Goal: Task Accomplishment & Management: Use online tool/utility

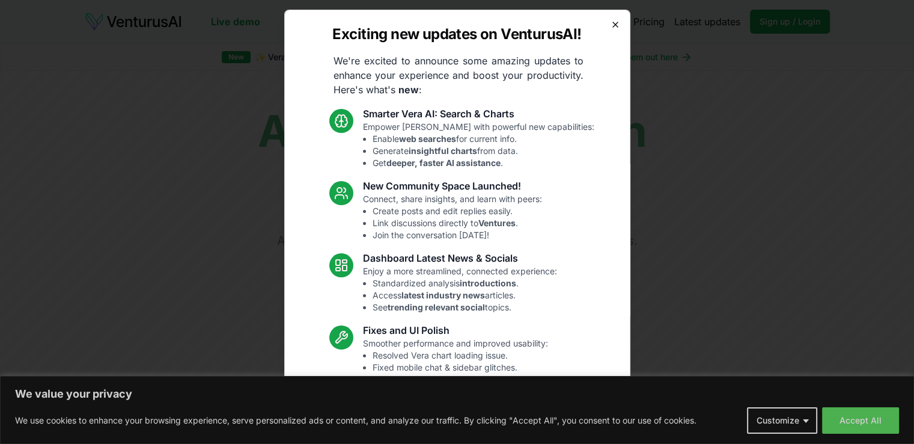
click at [613, 26] on icon "button" at bounding box center [615, 24] width 5 height 5
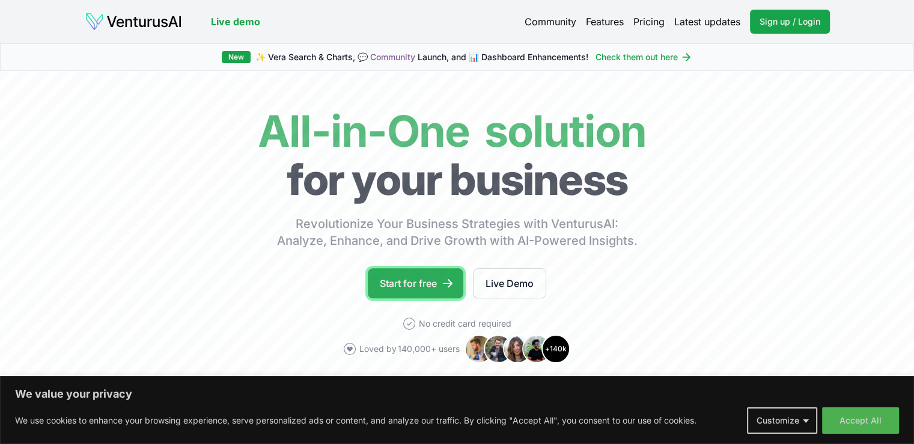
click at [425, 284] on link "Start for free" at bounding box center [416, 283] width 96 height 30
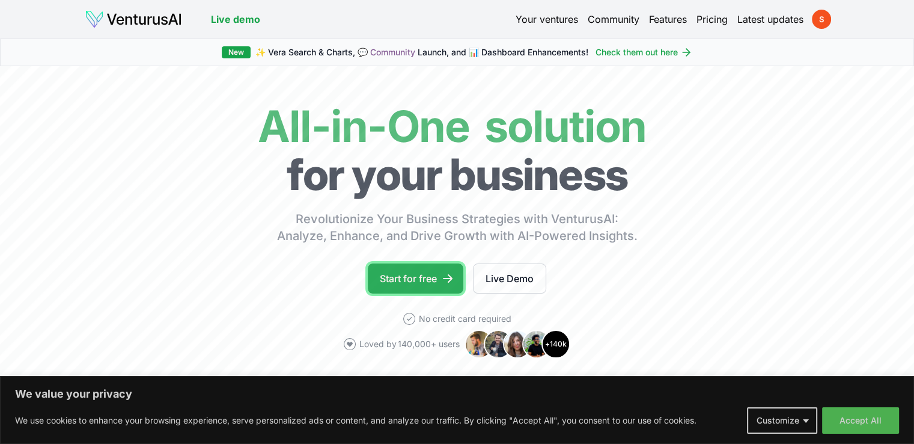
click at [427, 279] on link "Start for free" at bounding box center [416, 278] width 96 height 30
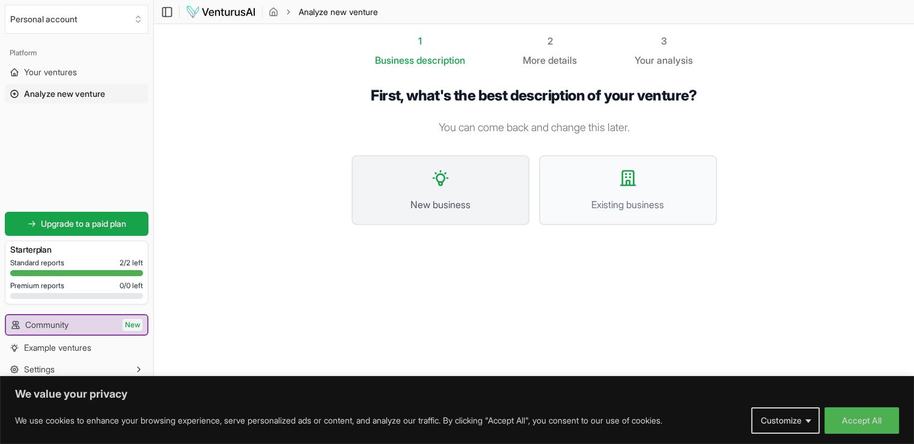
click at [450, 199] on span "New business" at bounding box center [440, 204] width 151 height 14
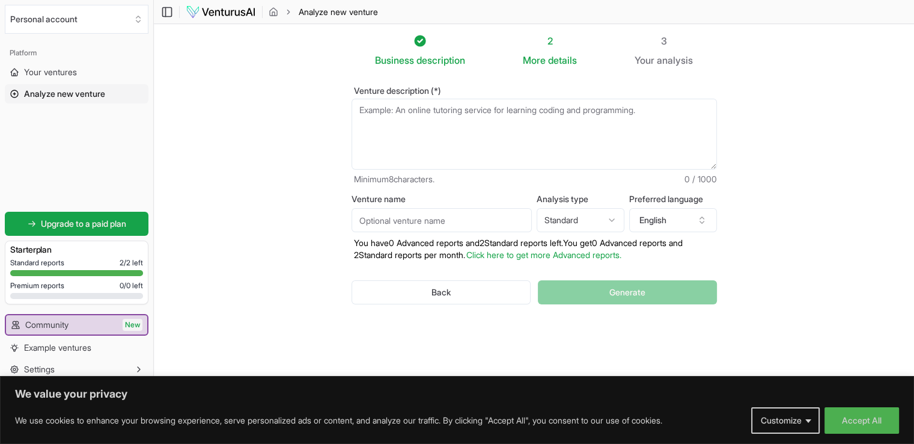
click at [454, 122] on textarea "Venture description (*)" at bounding box center [534, 134] width 365 height 71
click at [685, 224] on button "English" at bounding box center [673, 220] width 88 height 24
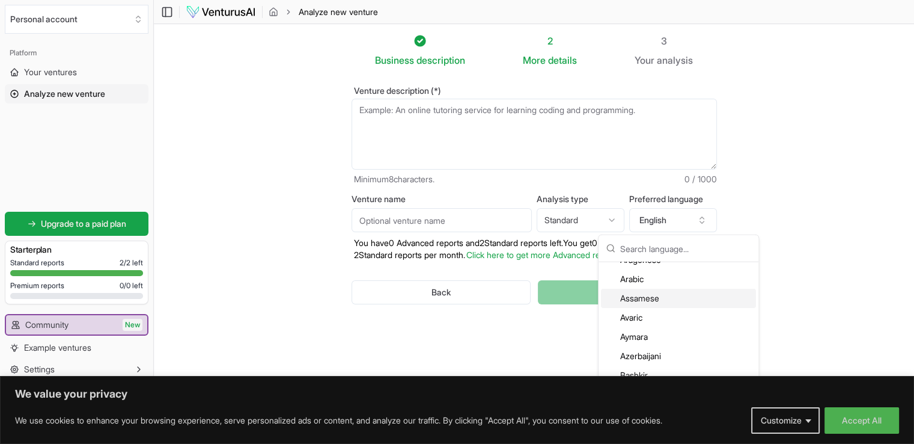
scroll to position [120, 0]
click at [648, 290] on div "Arabic" at bounding box center [678, 288] width 155 height 19
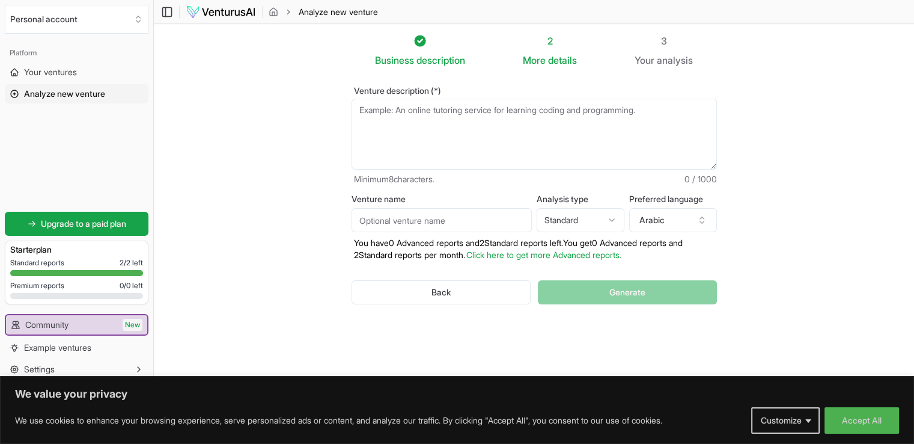
click at [510, 115] on textarea "Venture description (*)" at bounding box center [534, 134] width 365 height 71
paste textarea "كيفية إعداد دراسة الجدوى لمشروع جديد في 5 خطوات"
type textarea "كيفية إعداد دراسة الجدوى لمشروع جديد في 5 خطوات"
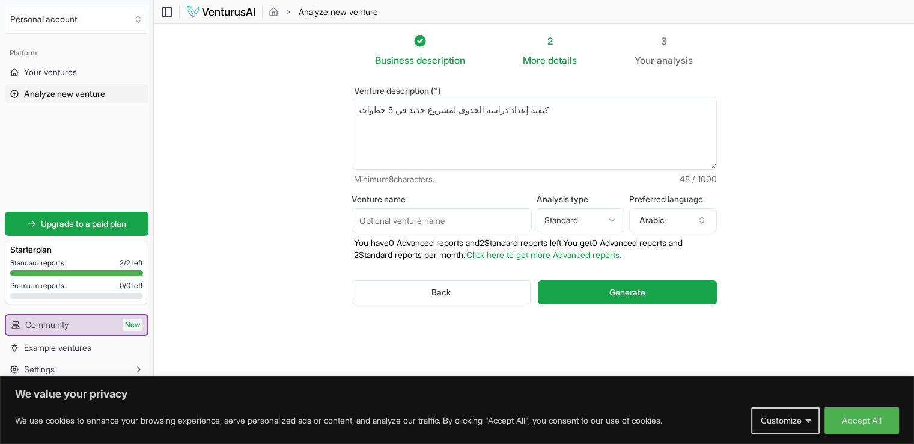
drag, startPoint x: 556, startPoint y: 102, endPoint x: 358, endPoint y: 107, distance: 197.8
click at [358, 107] on textarea "كيفية إعداد دراسة الجدوى لمشروع جديد في 5 خطوات" at bounding box center [534, 134] width 365 height 71
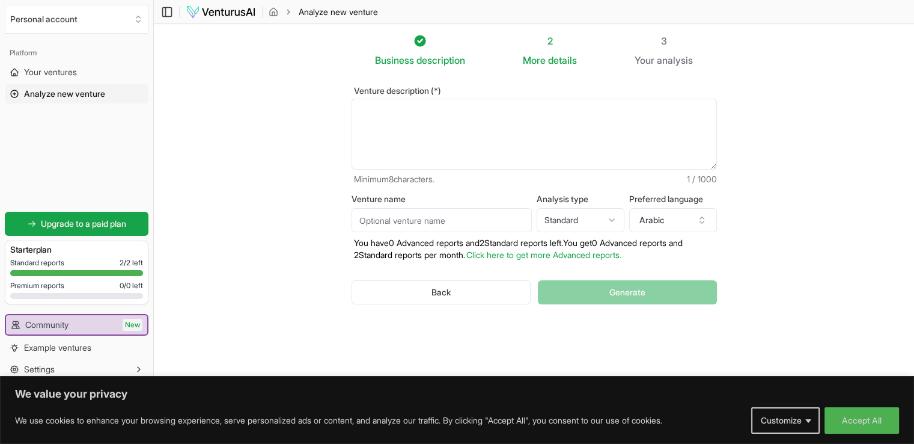
paste textarea "دراسة جدوي لمشروع شركة بيع عطور"
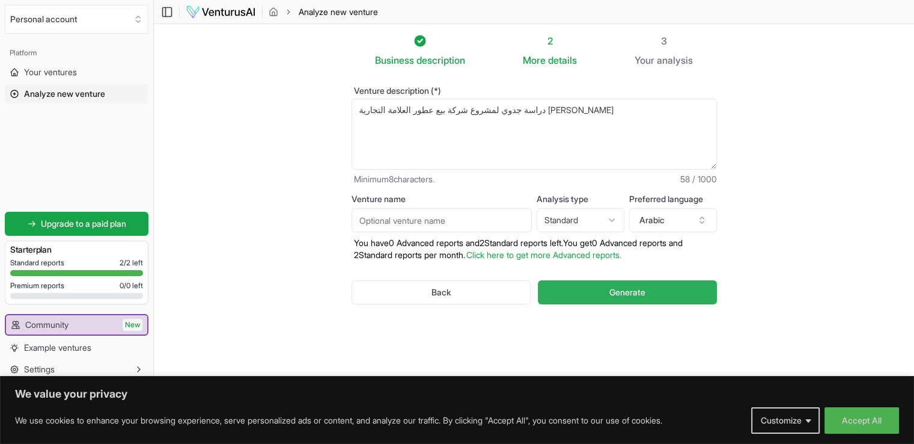
type textarea "دراسة جدوي لمشروع شركة بيع عطور العلامة التجارية خالد عمر"
click at [597, 294] on button "Generate" at bounding box center [627, 292] width 179 height 24
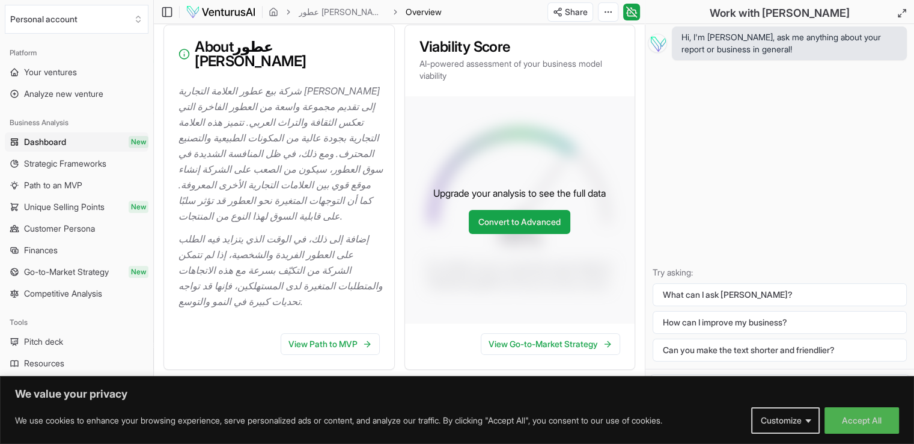
scroll to position [180, 0]
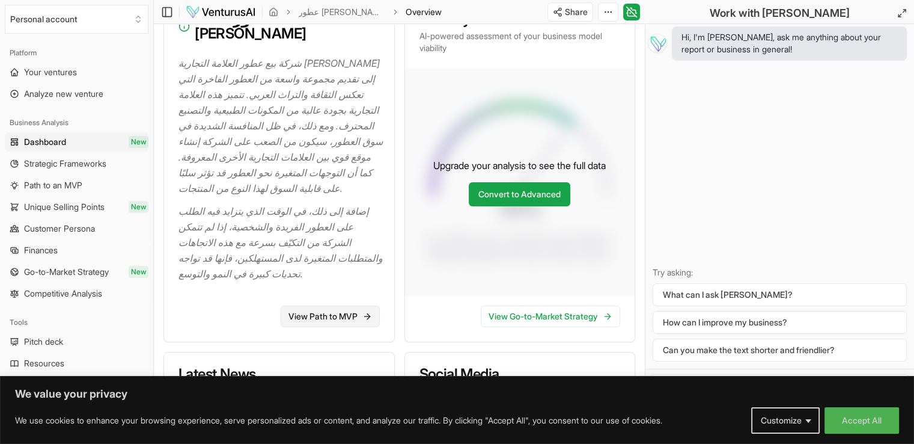
click at [373, 305] on link "View Path to MVP" at bounding box center [330, 316] width 99 height 22
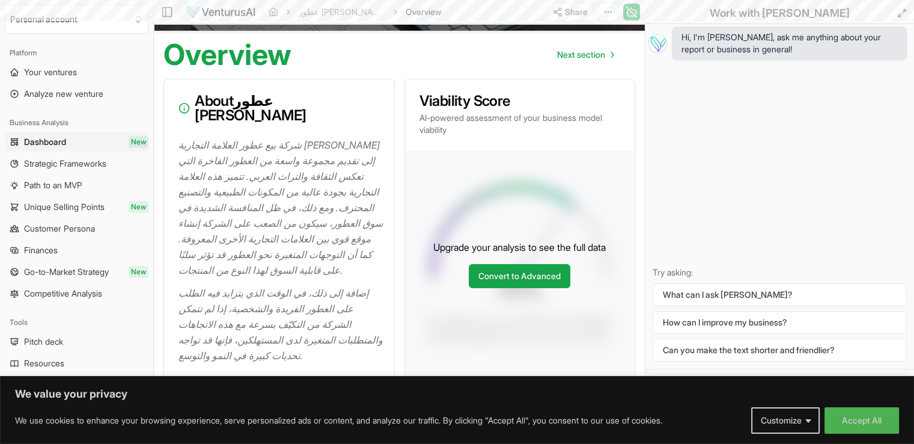
scroll to position [60, 0]
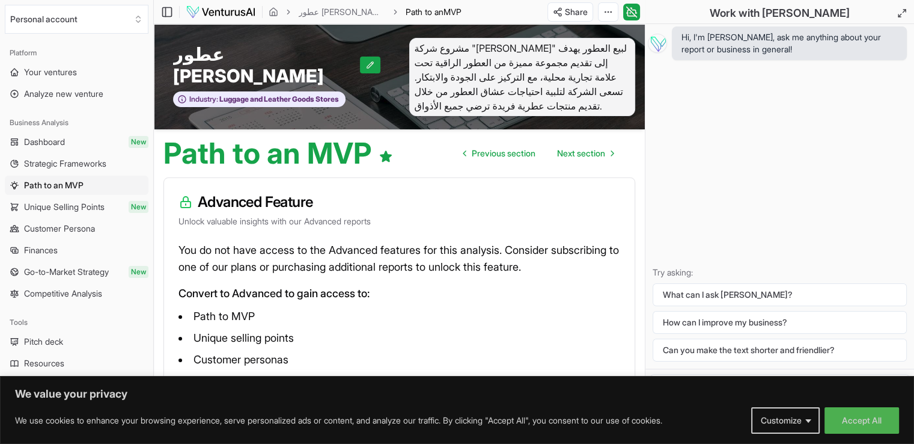
click at [576, 58] on span "مشروع شركة "خالد عمر" لبيع العطور يهدف إلى تقديم مجموعة مميزة من العطور الراقية…" at bounding box center [522, 77] width 227 height 78
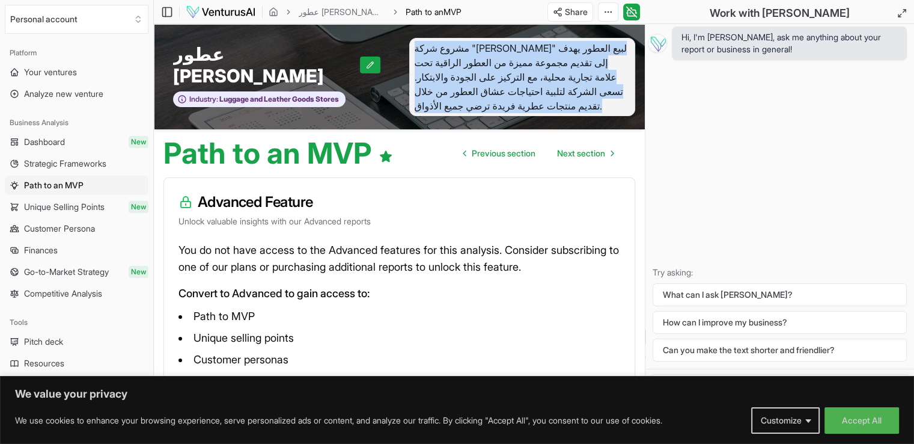
click at [576, 58] on span "مشروع شركة "خالد عمر" لبيع العطور يهدف إلى تقديم مجموعة مميزة من العطور الراقية…" at bounding box center [522, 77] width 227 height 78
copy span "مشروع شركة "خالد عمر" لبيع العطور يهدف إلى تقديم مجموعة مميزة من العطور الراقية…"
click at [514, 147] on span "Previous section" at bounding box center [504, 153] width 64 height 12
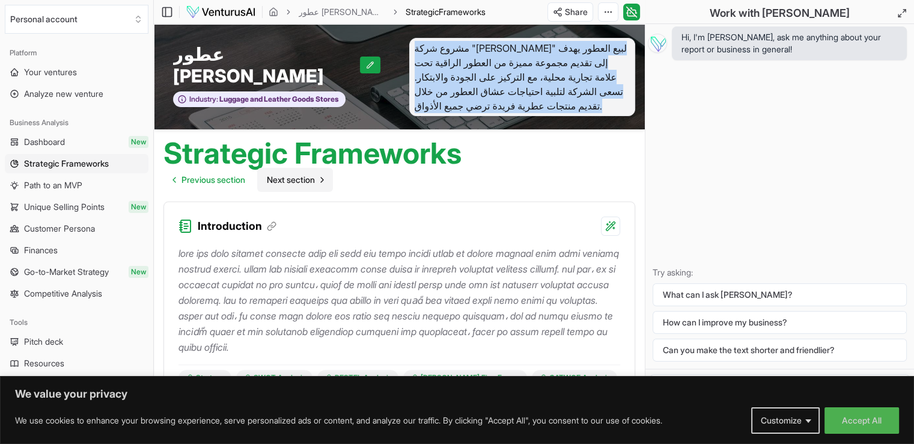
click at [284, 177] on span "Next section" at bounding box center [291, 180] width 48 height 12
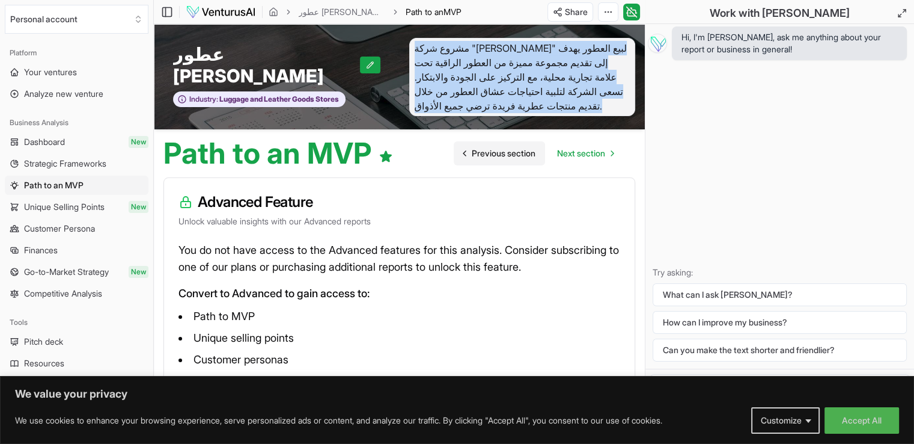
click at [480, 147] on span "Previous section" at bounding box center [504, 153] width 64 height 12
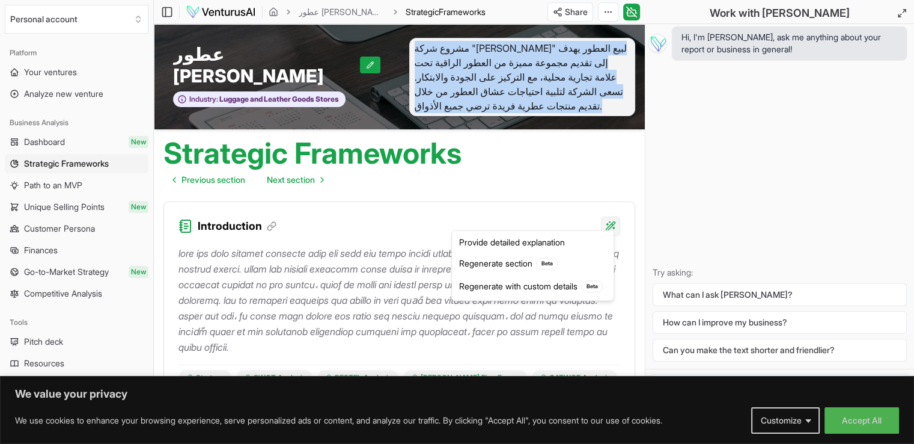
click at [613, 217] on html "We value your privacy We use cookies to enhance your browsing experience, serve…" at bounding box center [457, 222] width 914 height 444
click at [564, 206] on html "We value your privacy We use cookies to enhance your browsing experience, serve…" at bounding box center [457, 222] width 914 height 444
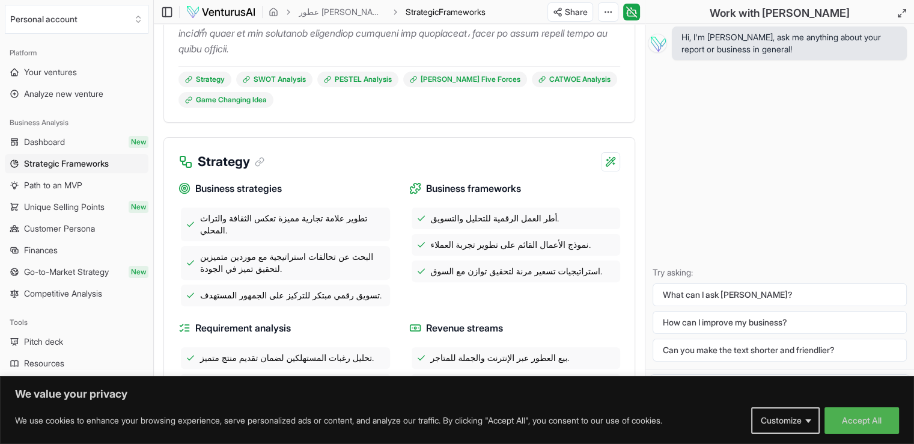
scroll to position [301, 0]
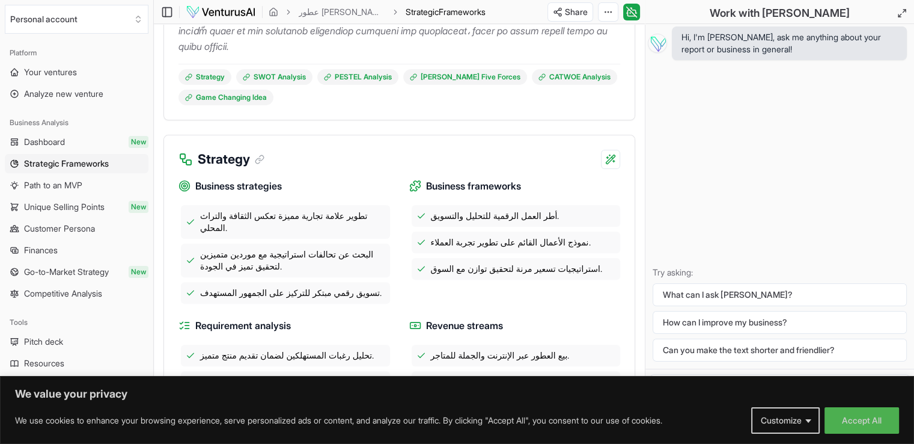
click at [304, 210] on span "تطوير علامة تجارية مميزة تعكس الثقافة والتراث المحلي." at bounding box center [292, 222] width 185 height 24
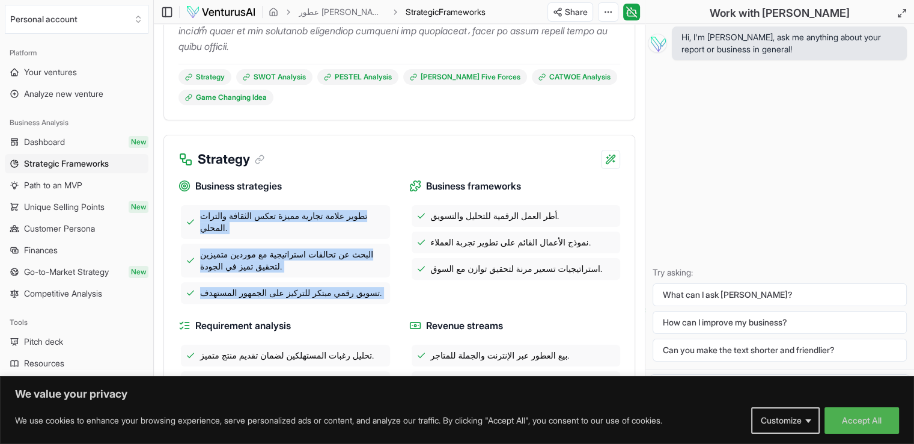
drag, startPoint x: 304, startPoint y: 193, endPoint x: 326, endPoint y: 266, distance: 76.6
click at [326, 266] on div "تطوير علامة تجارية مميزة تعكس الثقافة والتراث المحلي. البحث عن تحالفات استراتيج…" at bounding box center [285, 254] width 212 height 99
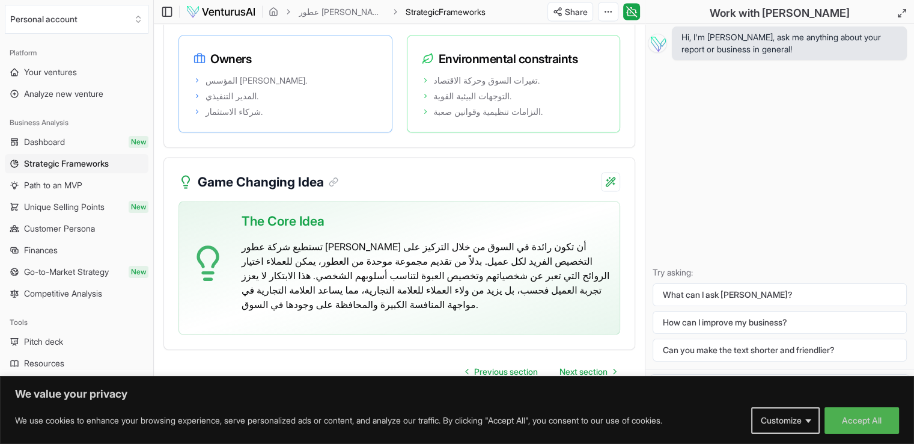
scroll to position [2548, 0]
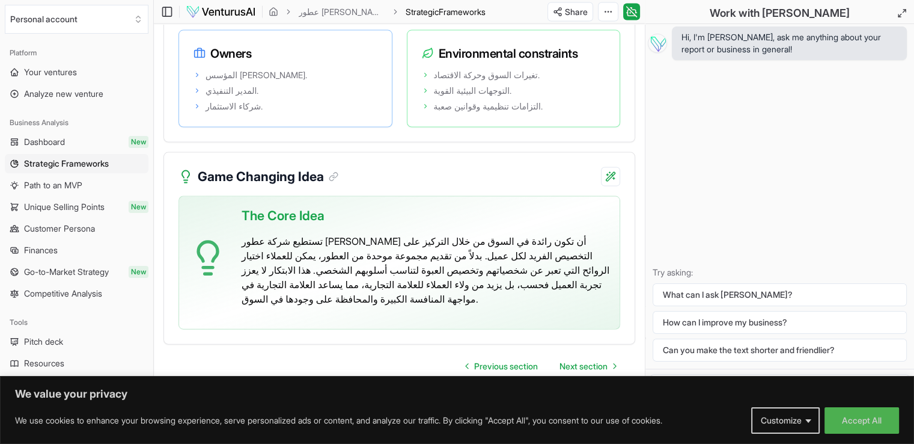
click at [410, 243] on p "تستطيع شركة عطور خالد عمر أن تكون رائدة في السوق من خلال التركيز على التخصيص ال…" at bounding box center [426, 270] width 368 height 72
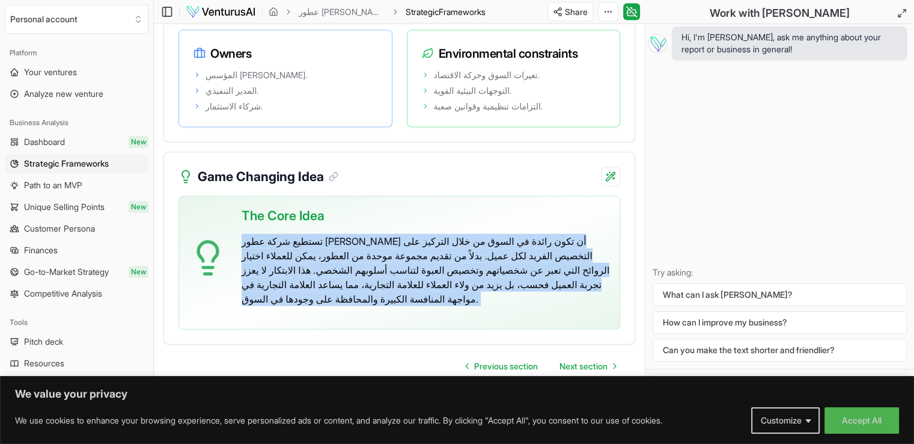
click at [411, 243] on p "تستطيع شركة عطور خالد عمر أن تكون رائدة في السوق من خلال التركيز على التخصيص ال…" at bounding box center [426, 270] width 368 height 72
copy div "تستطيع شركة عطور خالد عمر أن تكون رائدة في السوق من خلال التركيز على التخصيص ال…"
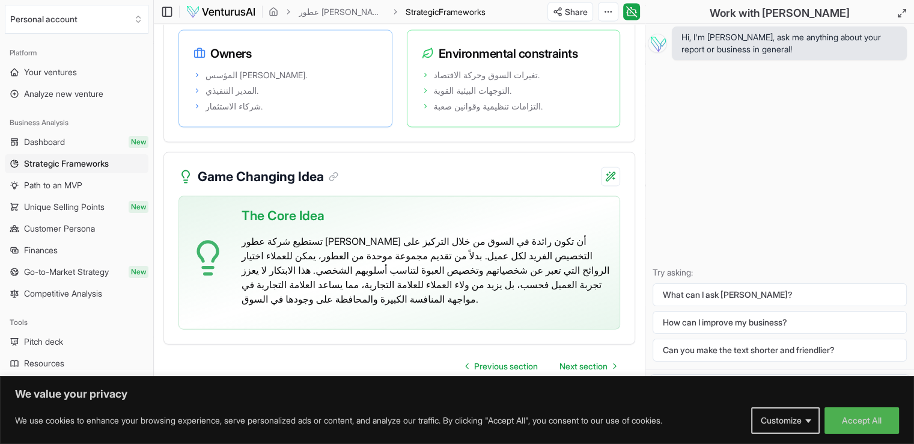
scroll to position [2428, 0]
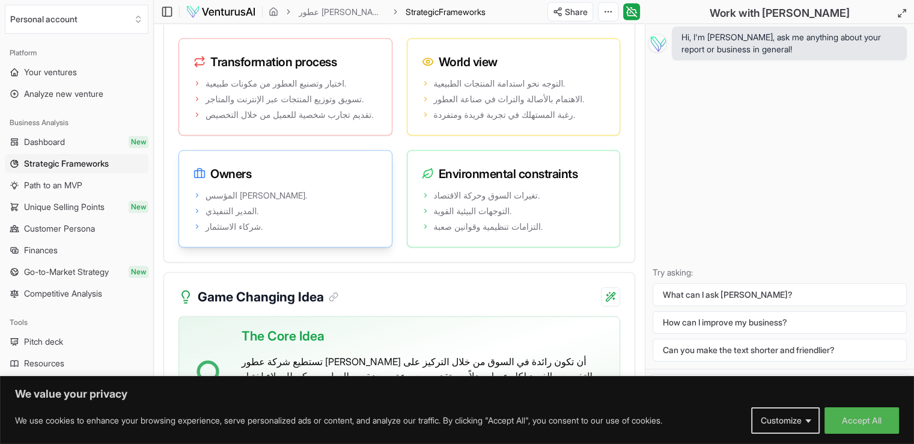
click at [287, 156] on div "Owners" at bounding box center [285, 169] width 213 height 36
